Goal: Task Accomplishment & Management: Manage account settings

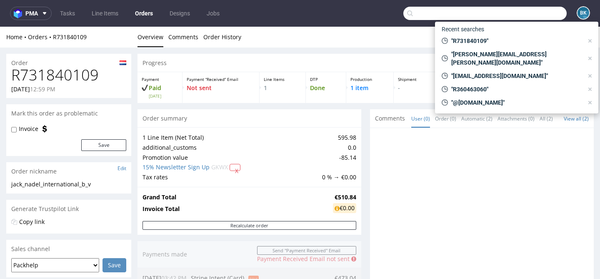
scroll to position [374, 0]
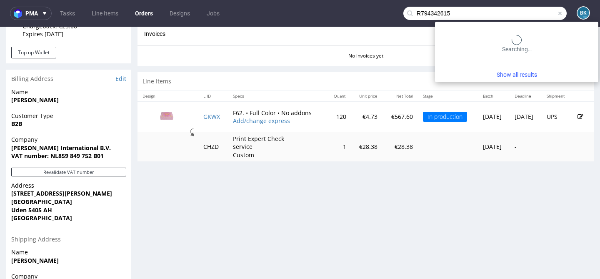
type input "R794342615"
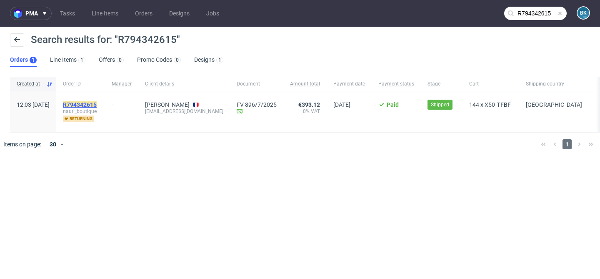
click at [97, 104] on mark "R794342615" at bounding box center [80, 104] width 34 height 7
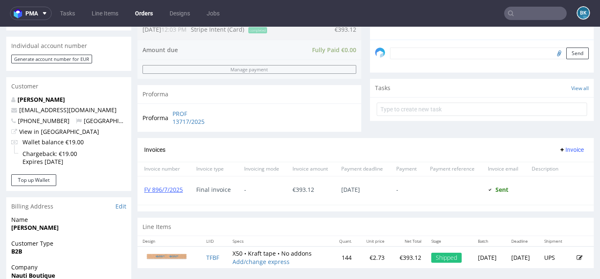
scroll to position [244, 0]
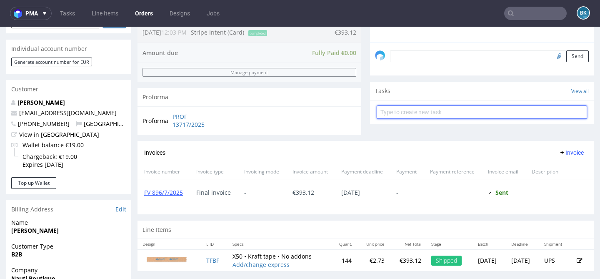
click at [404, 119] on input "text" at bounding box center [482, 111] width 211 height 13
type input "correction invoice"
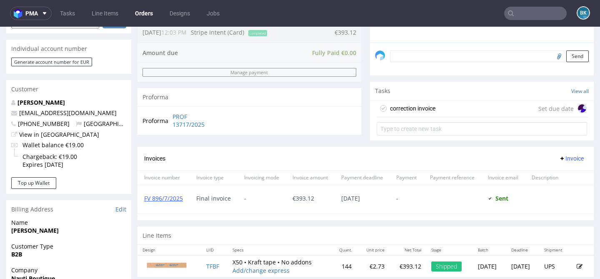
click at [453, 115] on div "correction invoice Set due date" at bounding box center [482, 108] width 211 height 17
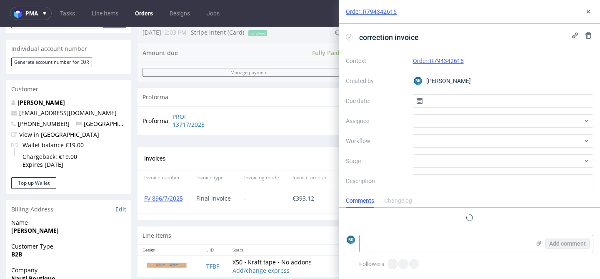
scroll to position [7, 0]
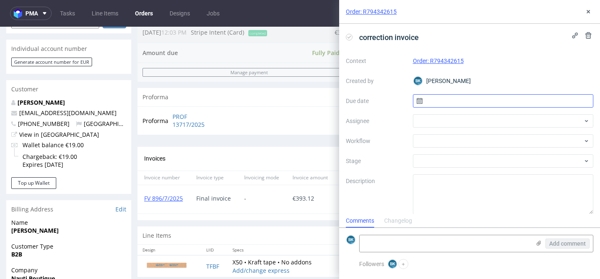
click at [450, 98] on input "text" at bounding box center [503, 100] width 181 height 13
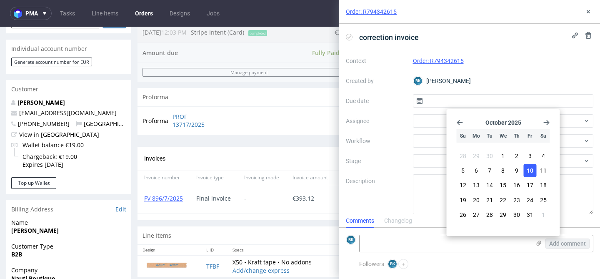
click at [530, 167] on span "10" at bounding box center [530, 170] width 7 height 8
type input "[DATE]"
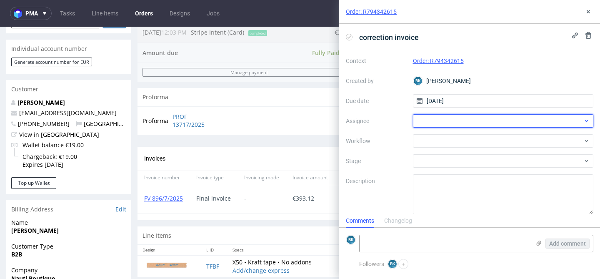
click at [436, 121] on div at bounding box center [503, 120] width 181 height 13
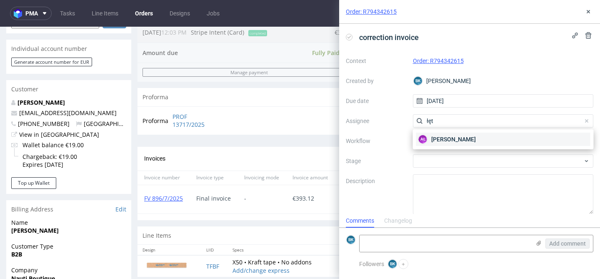
type input "łęt"
click at [441, 143] on div "AŁ [PERSON_NAME]" at bounding box center [504, 139] width 174 height 13
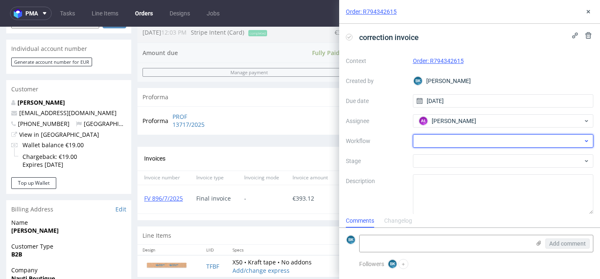
click at [439, 143] on div at bounding box center [503, 140] width 181 height 13
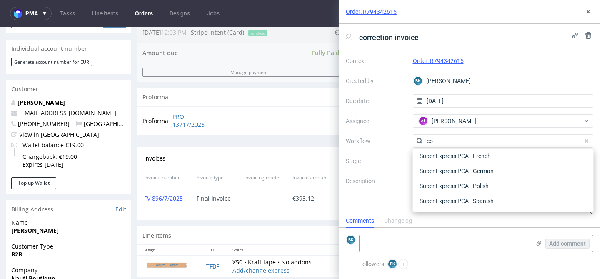
scroll to position [0, 0]
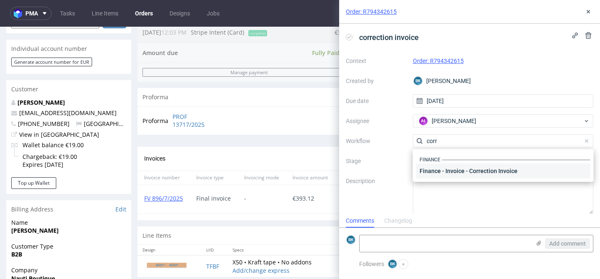
type input "corr"
click at [446, 171] on div "Finance - Invoice - Correction Invoice" at bounding box center [504, 170] width 174 height 15
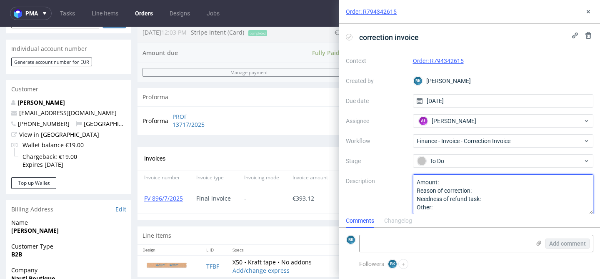
click at [461, 181] on textarea "Amount: Reason of correction: Needness of refund task: Other:" at bounding box center [503, 194] width 181 height 40
click at [508, 190] on textarea "Amount: Reason of correction: Needness of refund task: Other:" at bounding box center [503, 194] width 181 height 40
paste textarea "Material quality"
click at [549, 191] on textarea "Amount: 10% of the amount paid Reason of correction: Complaint resolution: Need…" at bounding box center [503, 194] width 181 height 40
click at [500, 201] on textarea "Amount: 10% of the amount paid Reason of correction: Complaint resolution: Need…" at bounding box center [503, 194] width 181 height 40
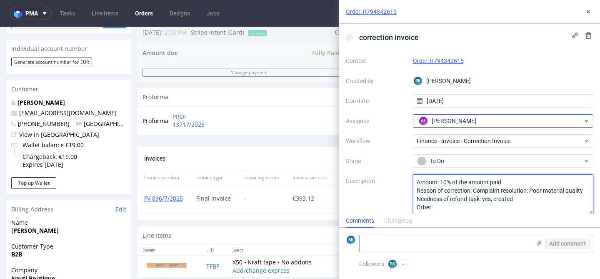
scroll to position [7, 0]
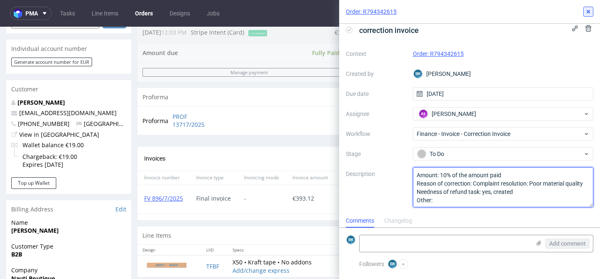
type textarea "Amount: 10% of the amount paid Reason of correction: Complaint resolution: Poor…"
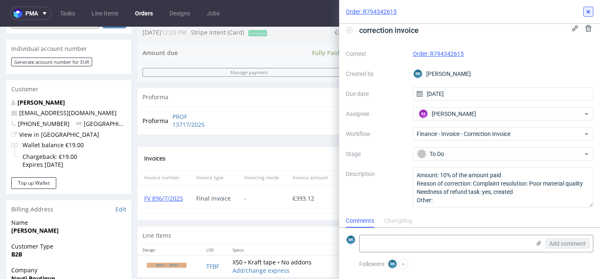
click at [588, 13] on icon at bounding box center [588, 11] width 7 height 7
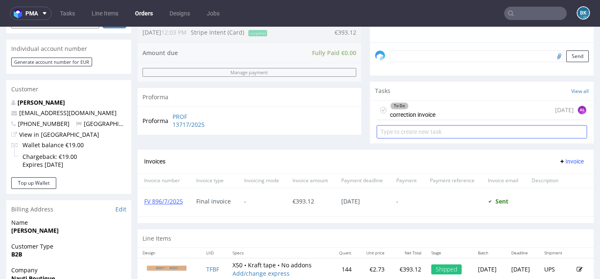
click at [428, 138] on input "text" at bounding box center [482, 131] width 211 height 13
click at [416, 120] on div "To Do correction invoice" at bounding box center [412, 109] width 45 height 19
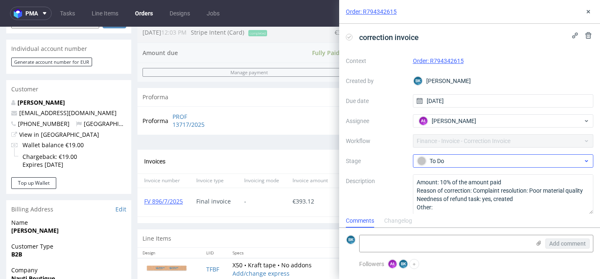
scroll to position [7, 0]
click at [588, 9] on icon at bounding box center [588, 11] width 7 height 7
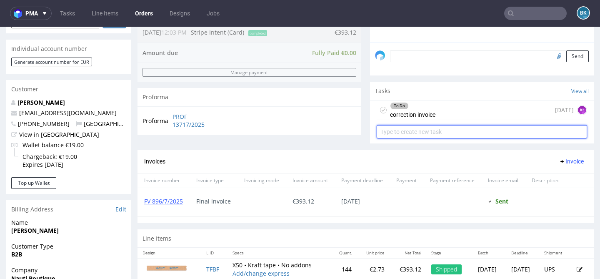
click at [421, 138] on input "text" at bounding box center [482, 131] width 211 height 13
type input "refund"
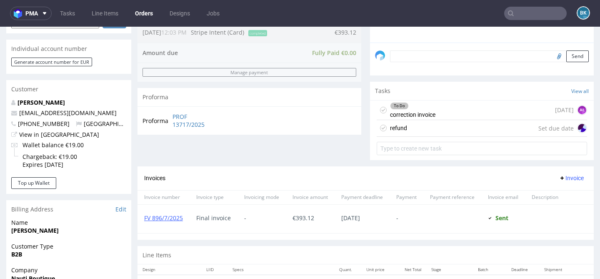
click at [393, 135] on div "refund" at bounding box center [392, 127] width 30 height 13
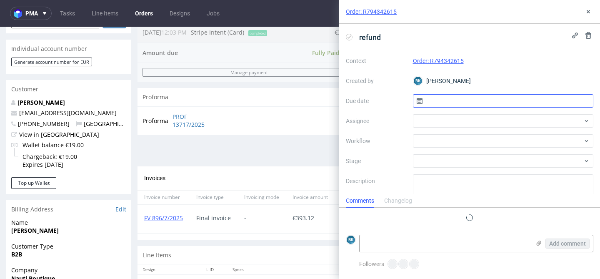
scroll to position [7, 0]
click at [432, 96] on input "text" at bounding box center [503, 100] width 181 height 13
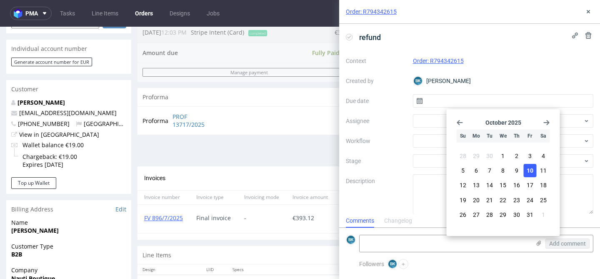
click at [530, 167] on span "10" at bounding box center [530, 170] width 7 height 8
type input "[DATE]"
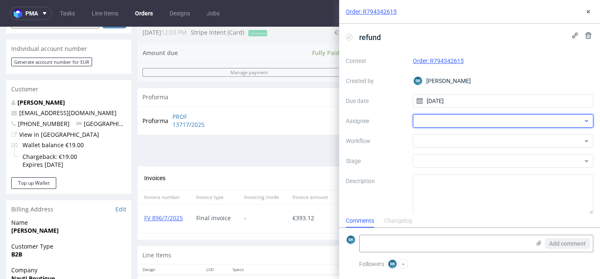
click at [449, 120] on div at bounding box center [503, 120] width 181 height 13
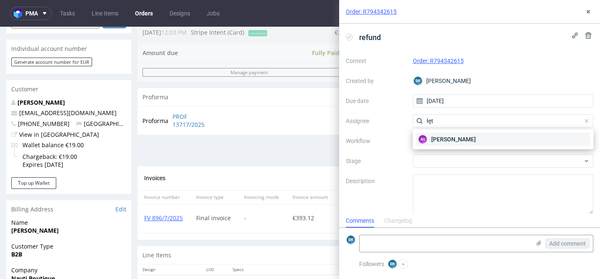
type input "łęt"
click at [446, 139] on span "[PERSON_NAME]" at bounding box center [454, 139] width 45 height 8
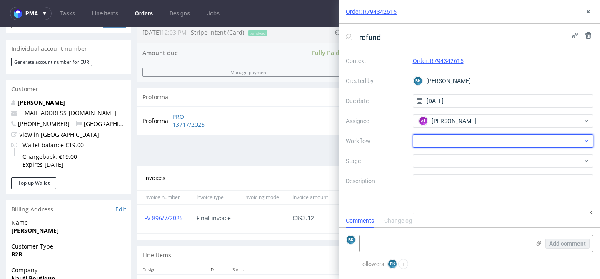
click at [441, 139] on div at bounding box center [503, 140] width 181 height 13
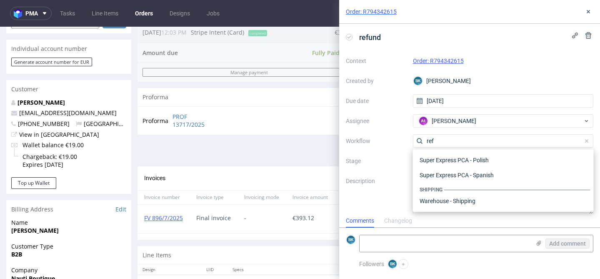
scroll to position [45, 0]
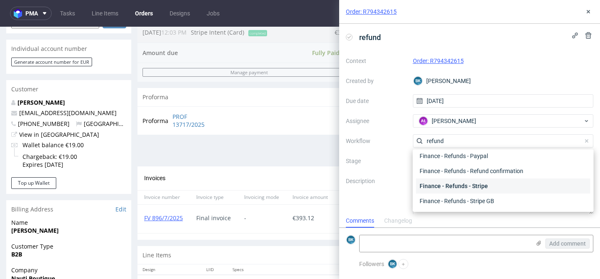
type input "refund"
click at [483, 185] on div "Finance - Refunds - Stripe" at bounding box center [504, 185] width 174 height 15
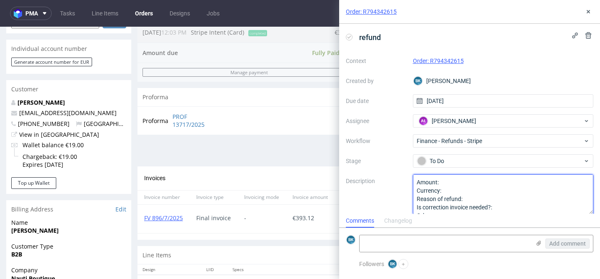
click at [452, 184] on textarea "Amount: Currency: Reason of refund: Is correction invoice needed?: Other:" at bounding box center [503, 194] width 181 height 40
type textarea "Amount: 10% of the amount paid Currency: Reason of refund: Is correction invoic…"
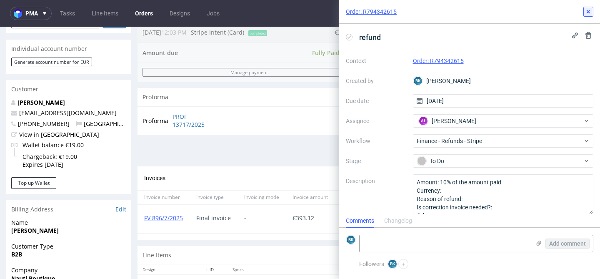
drag, startPoint x: 585, startPoint y: 10, endPoint x: 542, endPoint y: 35, distance: 50.4
click at [585, 10] on icon at bounding box center [588, 11] width 7 height 7
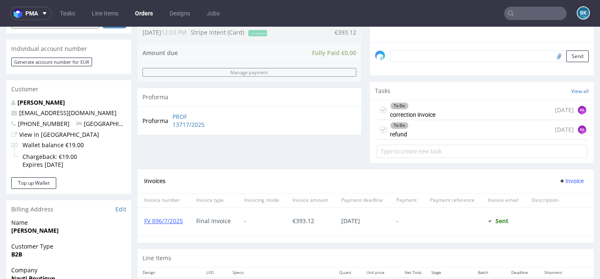
click at [429, 120] on div "To Do correction invoice" at bounding box center [412, 109] width 45 height 19
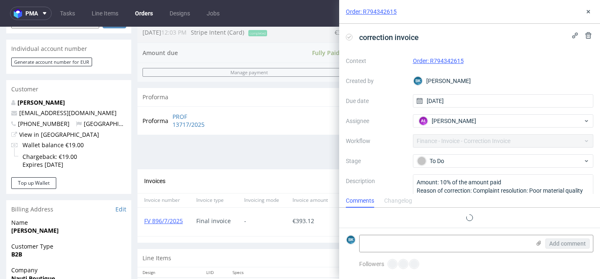
scroll to position [7, 0]
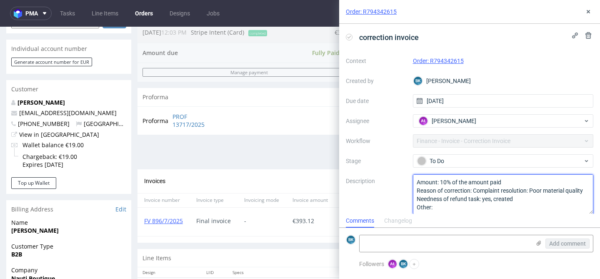
drag, startPoint x: 476, startPoint y: 190, endPoint x: 583, endPoint y: 191, distance: 107.6
click at [583, 191] on textarea "Amount: 10% of the amount paid Reason of correction: Complaint resolution: Poor…" at bounding box center [503, 194] width 181 height 40
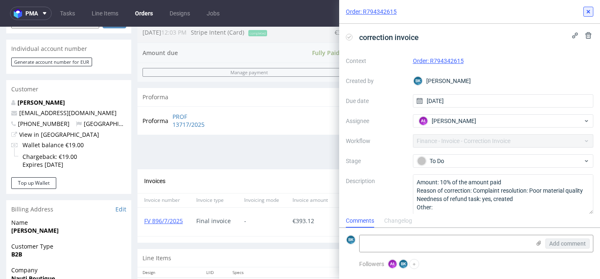
click at [591, 12] on icon at bounding box center [588, 11] width 7 height 7
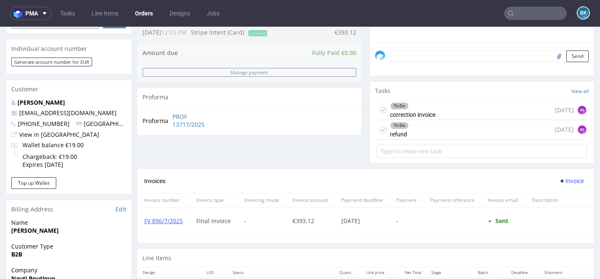
click at [432, 140] on div "To Do refund [DATE] AŁ" at bounding box center [482, 130] width 211 height 20
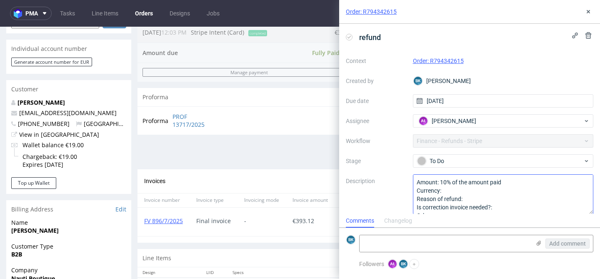
scroll to position [7, 0]
click at [466, 192] on textarea "Amount: 10% of the amount paid Currency: Reason of refund: Is correction invoic…" at bounding box center [503, 194] width 181 height 40
click at [473, 198] on textarea "Amount: 10% of the amount paid Currency: Reason of refund: Is correction invoic…" at bounding box center [503, 194] width 181 height 40
paste textarea "omplaint resolution: Poor material quality"
click at [509, 207] on textarea "Amount: 10% of the amount paid Currency: Reason of refund: Is correction invoic…" at bounding box center [503, 194] width 181 height 40
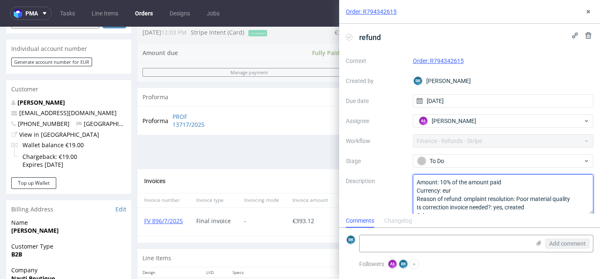
click at [464, 198] on textarea "Amount: 10% of the amount paid Currency: Reason of refund: Is correction invoic…" at bounding box center [503, 194] width 181 height 40
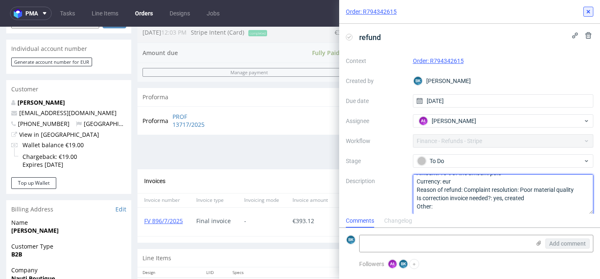
type textarea "Amount: 10% of the amount paid Currency: eur Reason of refund: Complaint resolu…"
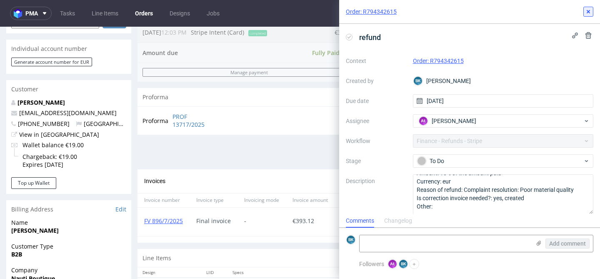
click at [588, 11] on use at bounding box center [588, 11] width 3 height 3
